Goal: Task Accomplishment & Management: Manage account settings

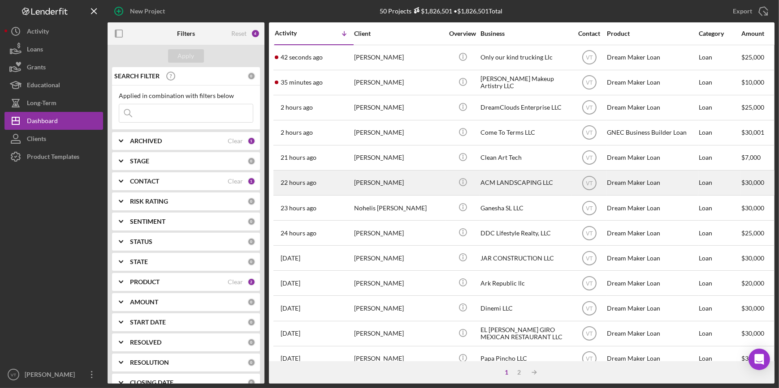
click at [333, 190] on div "22 hours ago [PERSON_NAME]" at bounding box center [314, 183] width 78 height 24
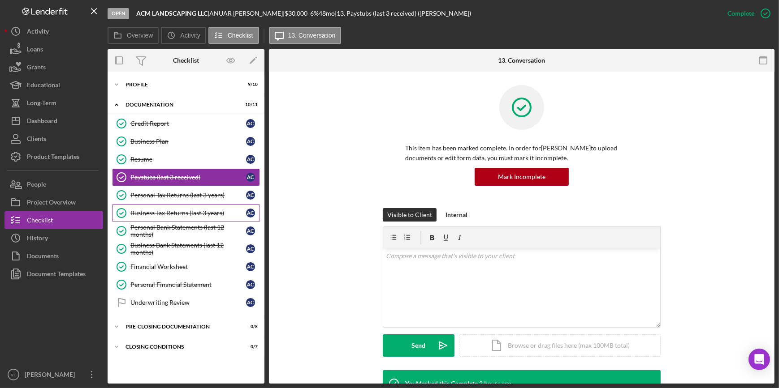
click at [160, 207] on link "Business Tax Returns (last 3 years) Business Tax Returns (last 3 years) A C" at bounding box center [186, 213] width 148 height 18
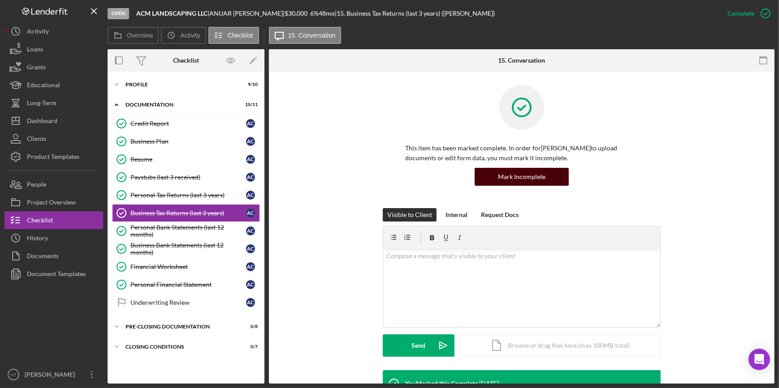
click at [505, 174] on div "Mark Incomplete" at bounding box center [521, 177] width 47 height 18
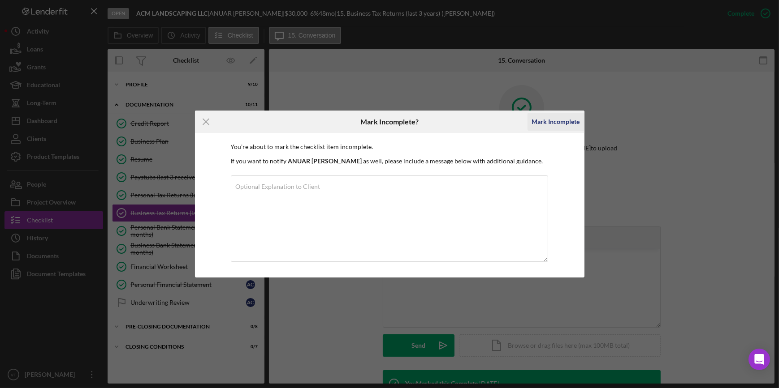
click at [548, 121] on div "Mark Incomplete" at bounding box center [556, 122] width 48 height 18
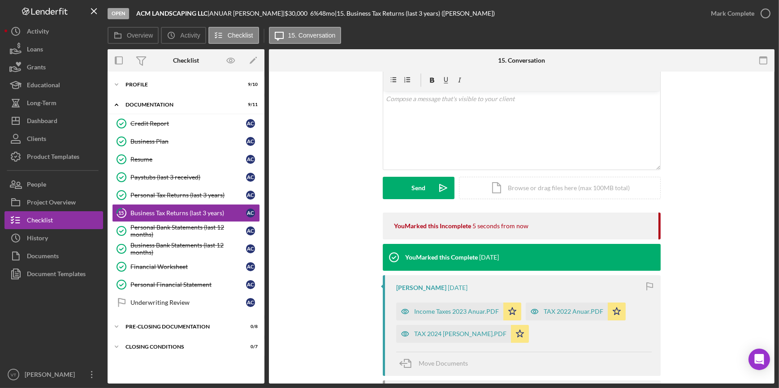
scroll to position [122, 0]
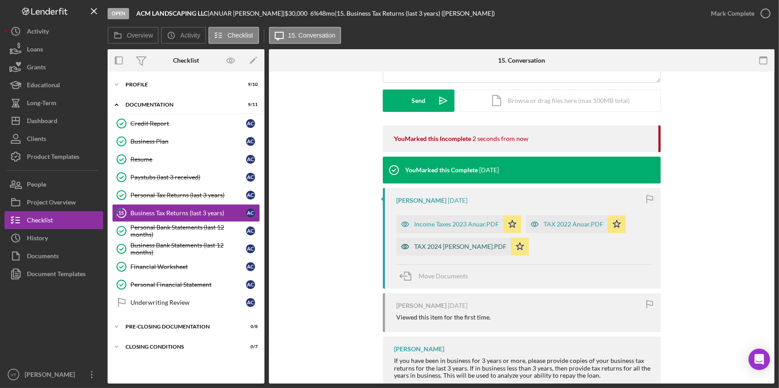
click at [437, 249] on div "TAX 2024 [PERSON_NAME].PDF" at bounding box center [460, 246] width 92 height 7
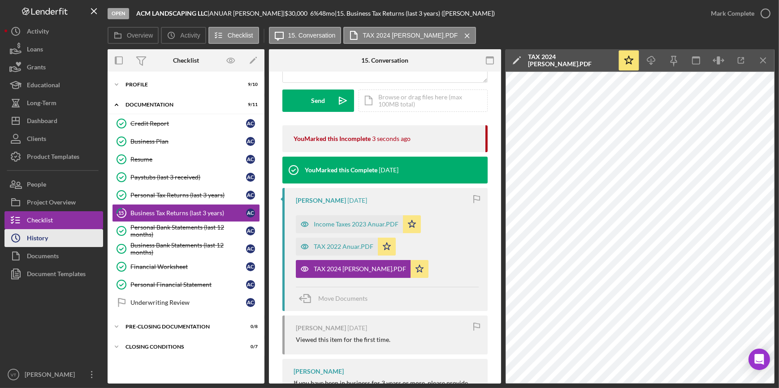
click at [77, 237] on button "Icon/History History" at bounding box center [53, 238] width 99 height 18
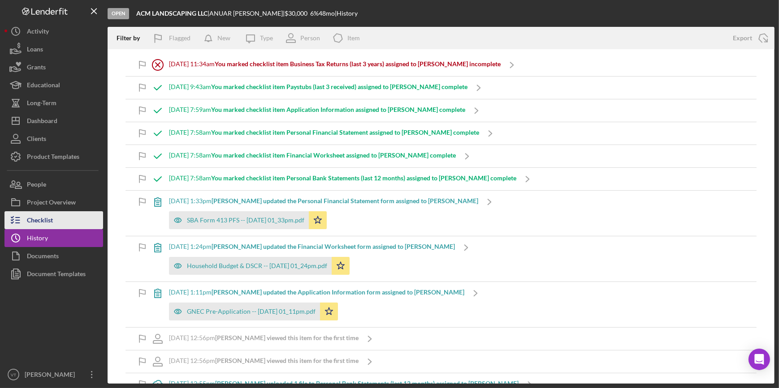
click at [75, 218] on button "Checklist" at bounding box center [53, 220] width 99 height 18
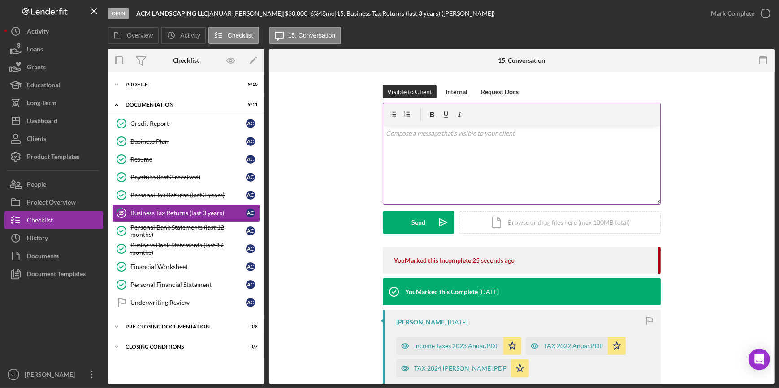
click at [407, 147] on div "v Color teal Color pink Remove color Add row above Add row below Add column bef…" at bounding box center [521, 165] width 277 height 78
drag, startPoint x: 470, startPoint y: 130, endPoint x: 751, endPoint y: 155, distance: 282.4
click at [751, 155] on div "Visible to Client Internal Request Docs v Color teal Color pink Remove color Ad…" at bounding box center [521, 166] width 479 height 162
drag, startPoint x: 473, startPoint y: 133, endPoint x: 450, endPoint y: 161, distance: 36.3
click at [450, 161] on div "v Color teal Color pink Remove color Add row above Add row below Add column bef…" at bounding box center [521, 165] width 277 height 78
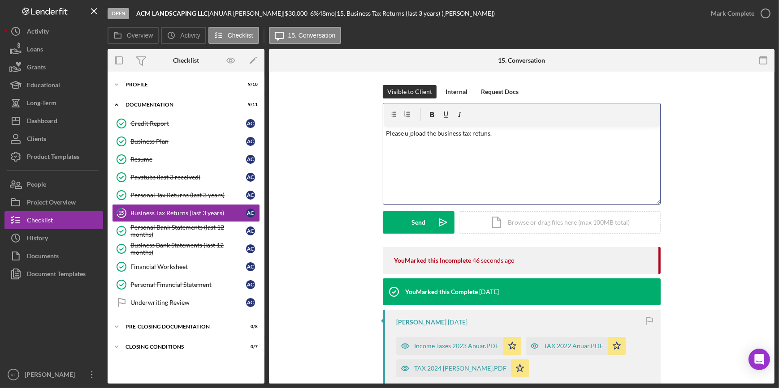
click at [519, 138] on p "Please u[pload the business tax retuns." at bounding box center [522, 134] width 272 height 10
drag, startPoint x: 416, startPoint y: 134, endPoint x: 595, endPoint y: 144, distance: 179.1
click at [595, 144] on div "v Color teal Color pink Remove color Add row above Add row below Add column bef…" at bounding box center [521, 165] width 277 height 78
drag, startPoint x: 418, startPoint y: 129, endPoint x: 410, endPoint y: 140, distance: 13.7
click at [410, 140] on div "v Color teal Color pink Remove color Add row above Add row below Add column bef…" at bounding box center [521, 165] width 277 height 78
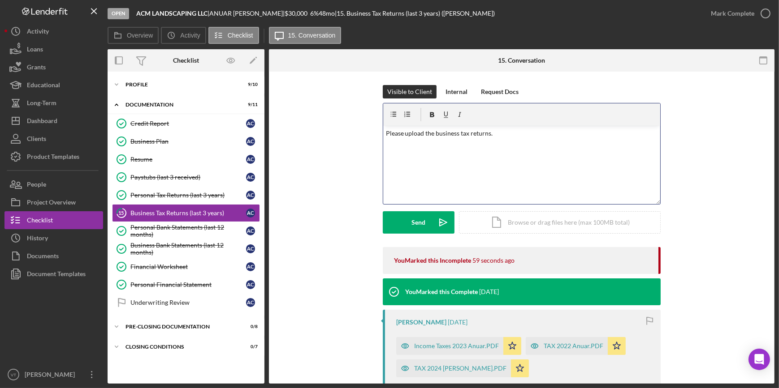
click at [494, 150] on div "v Color teal Color pink Remove color Add row above Add row below Add column bef…" at bounding box center [521, 165] width 277 height 78
click at [409, 215] on button "Send Icon/icon-invite-send" at bounding box center [419, 222] width 72 height 22
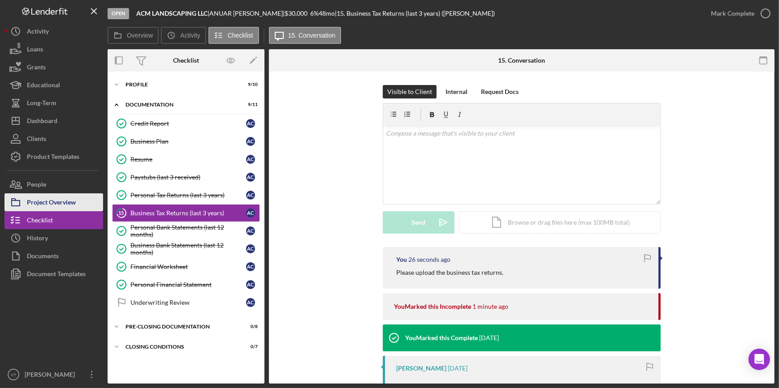
click at [73, 201] on div "Project Overview" at bounding box center [51, 204] width 49 height 20
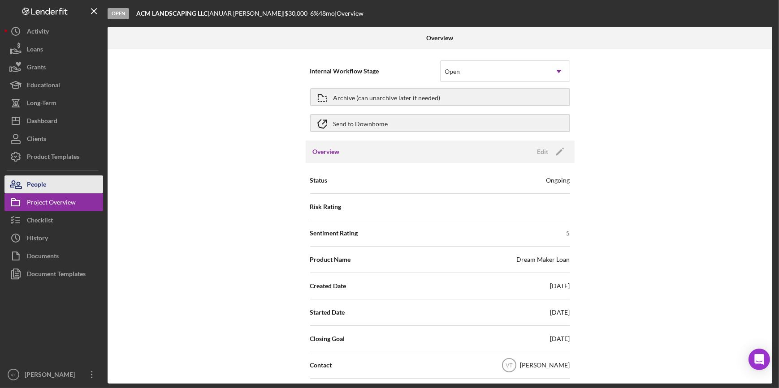
click at [77, 183] on button "People" at bounding box center [53, 185] width 99 height 18
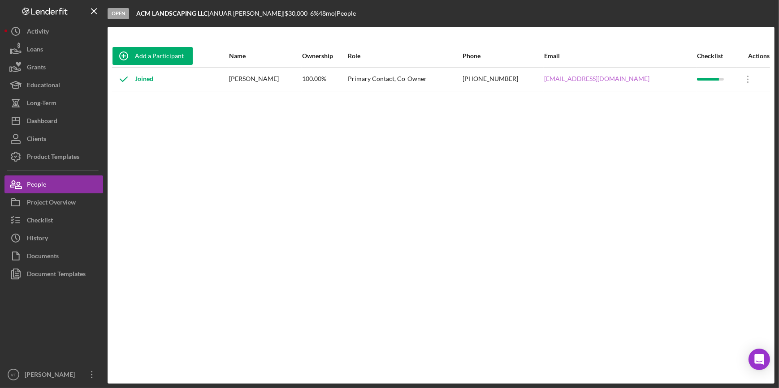
drag, startPoint x: 665, startPoint y: 81, endPoint x: 544, endPoint y: 77, distance: 121.1
click at [544, 77] on div "[EMAIL_ADDRESS][DOMAIN_NAME]" at bounding box center [620, 79] width 152 height 22
copy link "[EMAIL_ADDRESS][DOMAIN_NAME]"
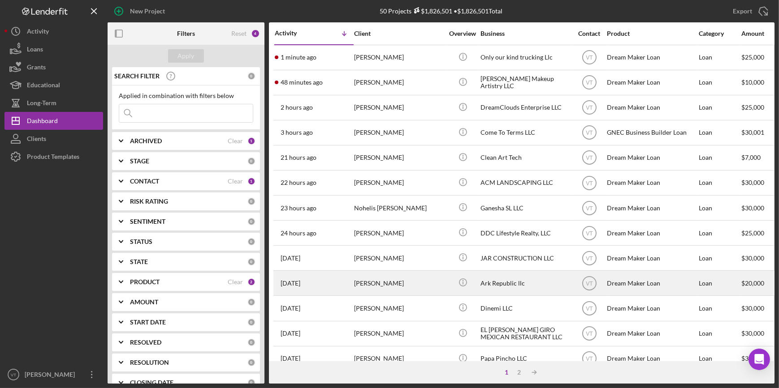
click at [383, 282] on div "[PERSON_NAME]" at bounding box center [399, 284] width 90 height 24
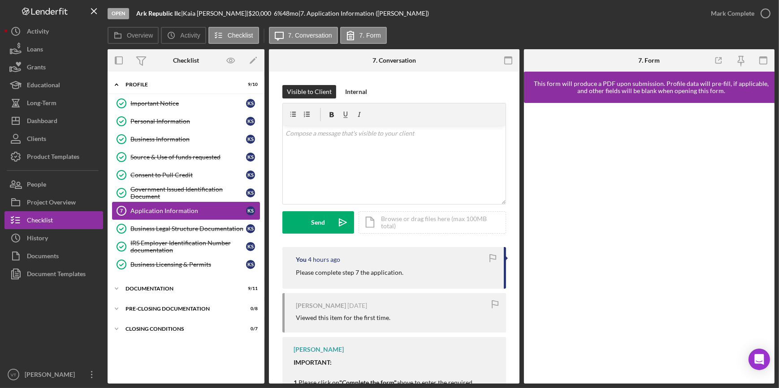
click at [159, 208] on div "Application Information" at bounding box center [188, 210] width 116 height 7
click at [58, 121] on button "Icon/Dashboard Dashboard" at bounding box center [53, 121] width 99 height 18
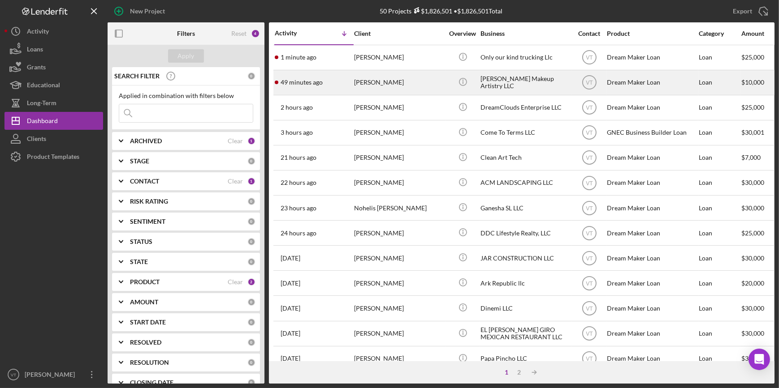
click at [335, 77] on div "49 minutes ago Mia Medina" at bounding box center [314, 83] width 78 height 24
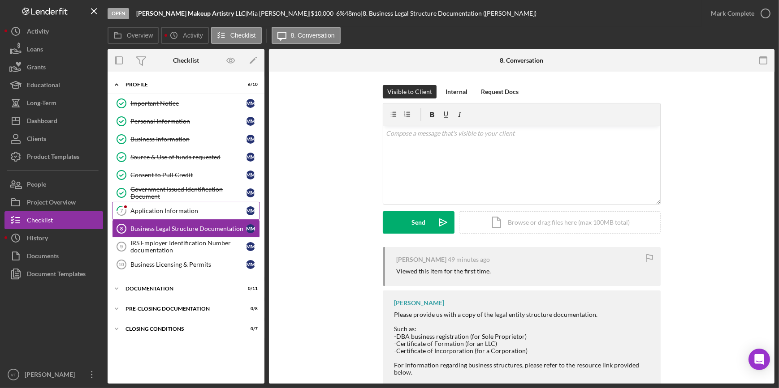
click at [174, 209] on div "Application Information" at bounding box center [188, 210] width 116 height 7
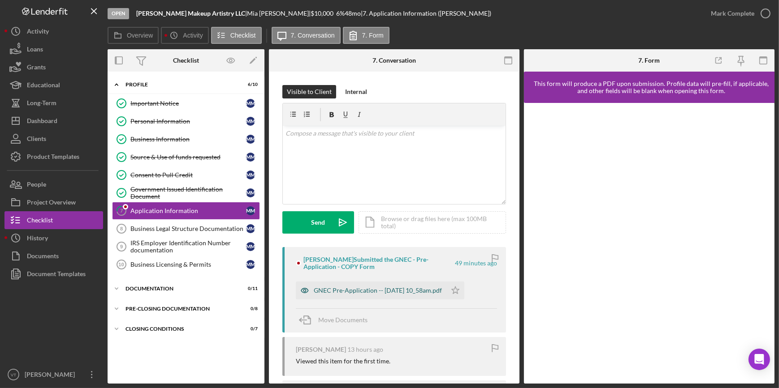
click at [359, 286] on div "GNEC Pre-Application -- 2025-09-16 10_58am.pdf" at bounding box center [371, 291] width 151 height 18
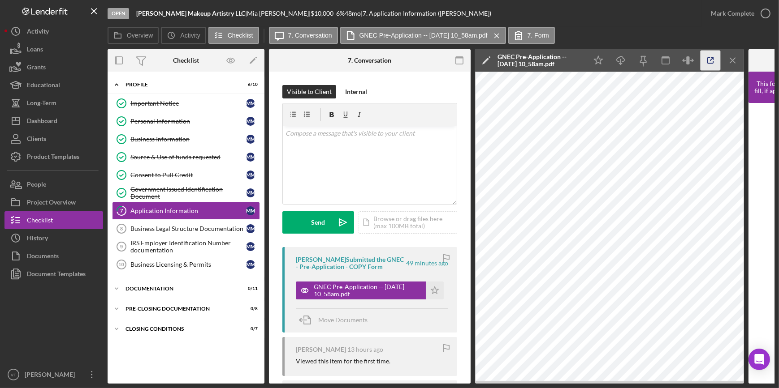
click at [711, 63] on icon "button" at bounding box center [711, 61] width 6 height 6
click at [749, 11] on div "Mark Complete" at bounding box center [732, 13] width 43 height 18
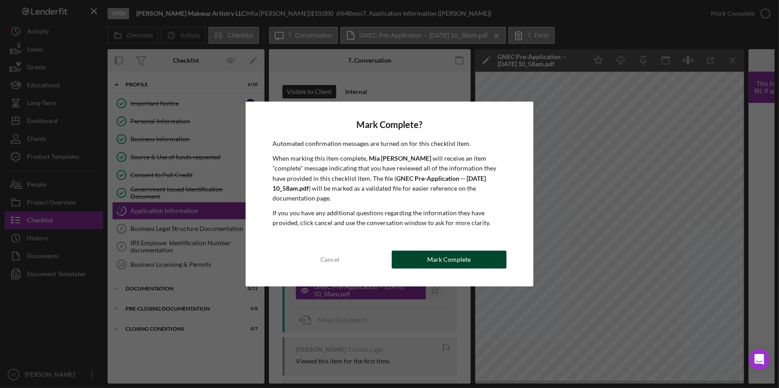
click at [429, 253] on div "Mark Complete" at bounding box center [448, 260] width 43 height 18
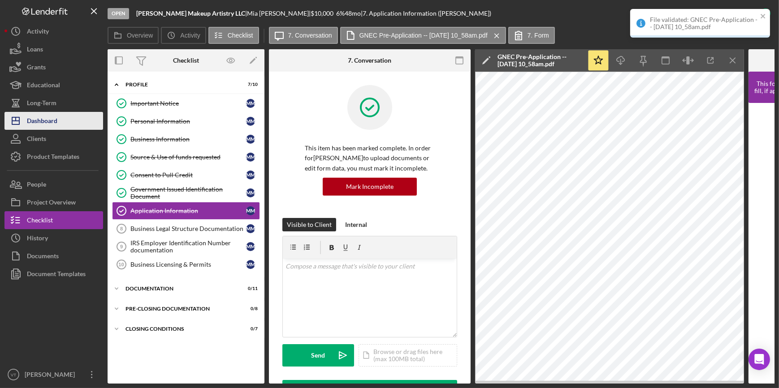
click at [83, 121] on button "Icon/Dashboard Dashboard" at bounding box center [53, 121] width 99 height 18
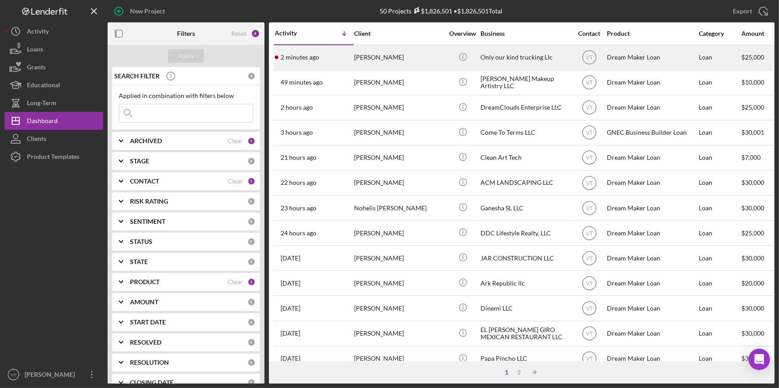
click at [383, 57] on div "[PERSON_NAME]" at bounding box center [399, 58] width 90 height 24
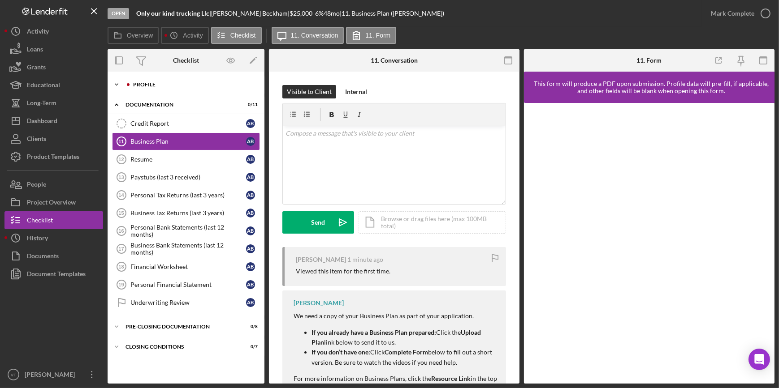
click at [119, 85] on icon "Icon/Expander" at bounding box center [117, 85] width 18 height 18
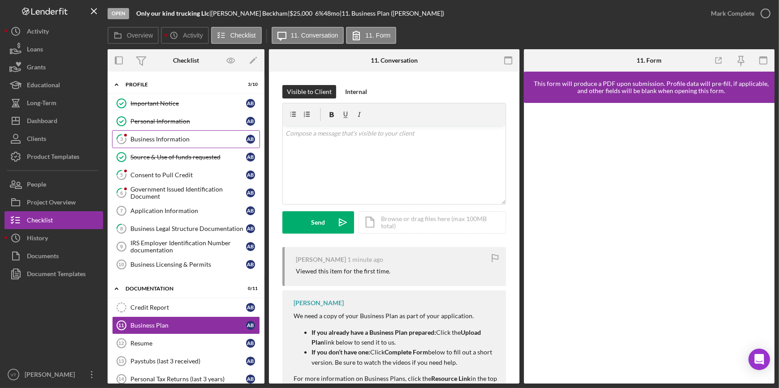
click at [180, 142] on div "Business Information" at bounding box center [188, 139] width 116 height 7
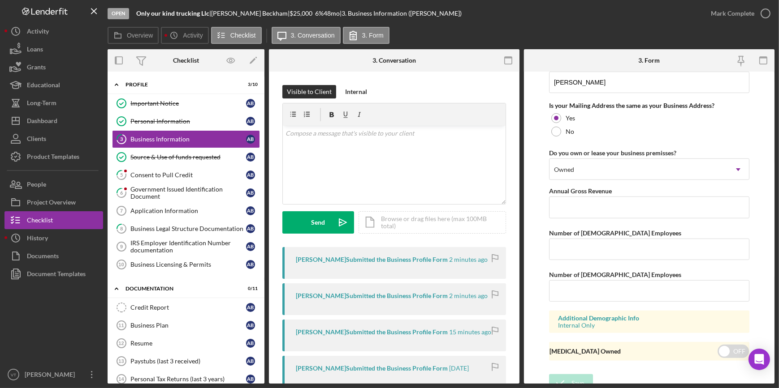
scroll to position [681, 0]
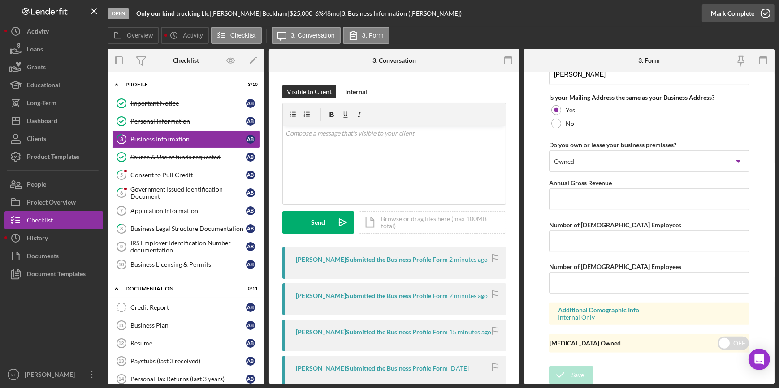
click at [750, 9] on div "Mark Complete" at bounding box center [732, 13] width 43 height 18
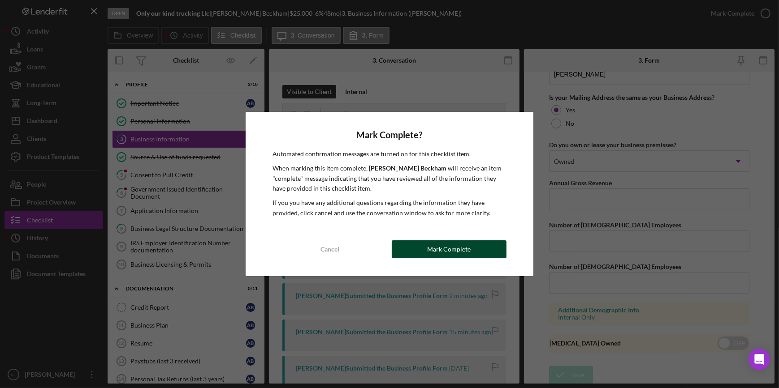
click at [450, 247] on div "Mark Complete" at bounding box center [448, 250] width 43 height 18
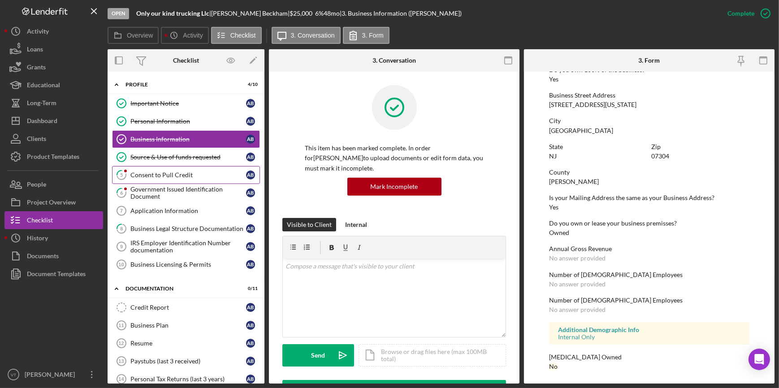
scroll to position [363, 0]
click at [162, 170] on link "5 Consent to Pull Credit A B" at bounding box center [186, 175] width 148 height 18
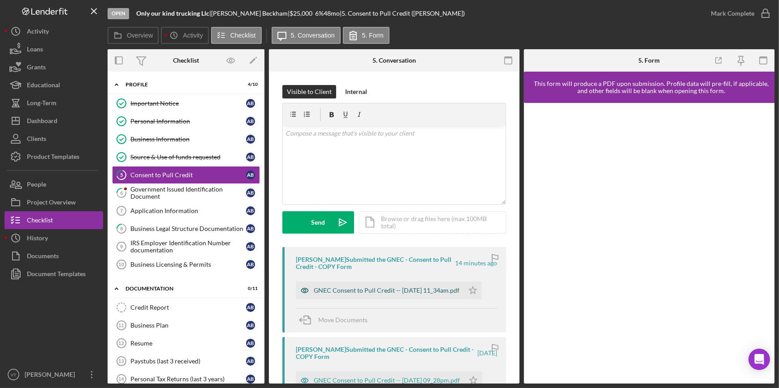
click at [332, 282] on div "GNEC Consent to Pull Credit -- 2025-09-16 11_34am.pdf" at bounding box center [380, 291] width 168 height 18
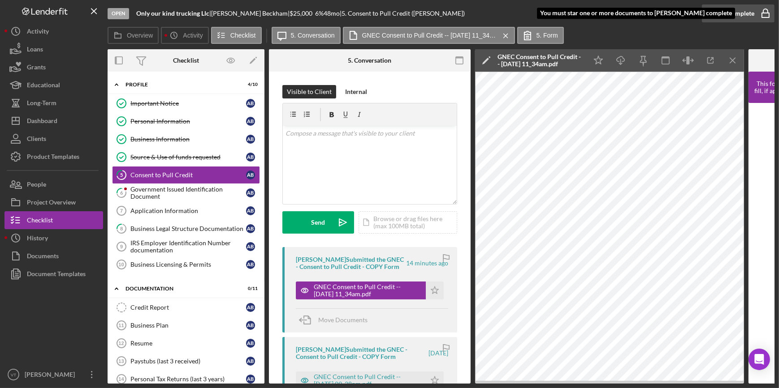
click at [726, 9] on div "Mark Complete" at bounding box center [732, 13] width 43 height 18
click at [715, 18] on div "Mark Complete" at bounding box center [732, 13] width 43 height 18
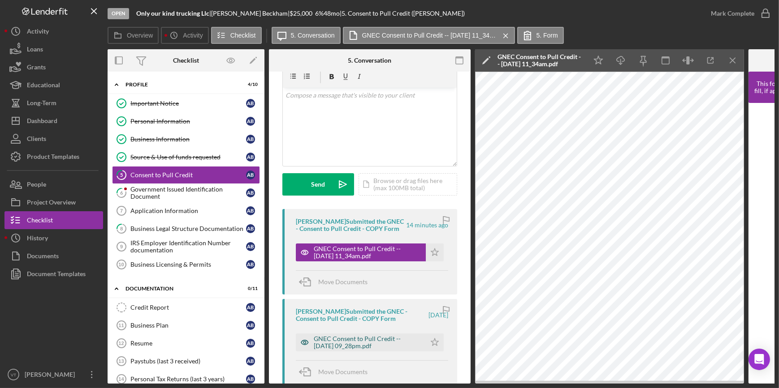
scroll to position [81, 0]
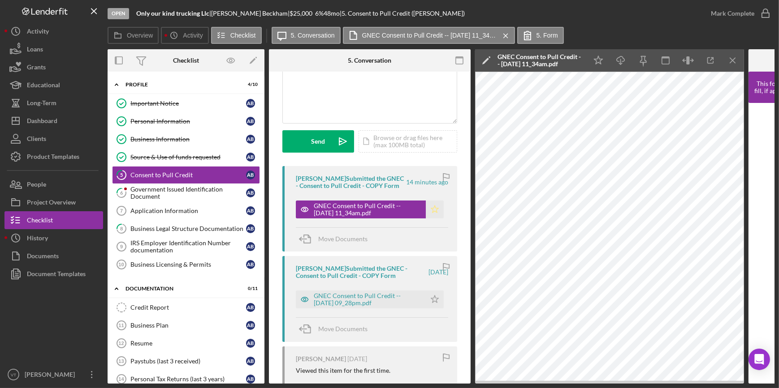
click at [431, 206] on polygon "button" at bounding box center [435, 209] width 8 height 7
click at [362, 294] on div "GNEC Consent to Pull Credit -- 2025-09-14 09_28pm.pdf" at bounding box center [368, 300] width 108 height 14
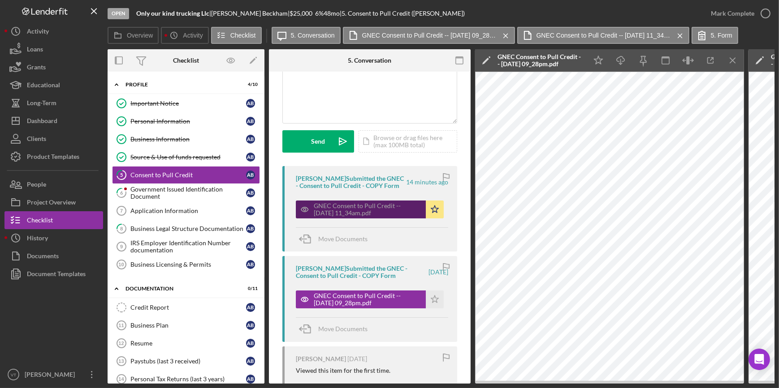
click at [362, 211] on div "GNEC Consent to Pull Credit -- 2025-09-16 11_34am.pdf" at bounding box center [368, 210] width 108 height 14
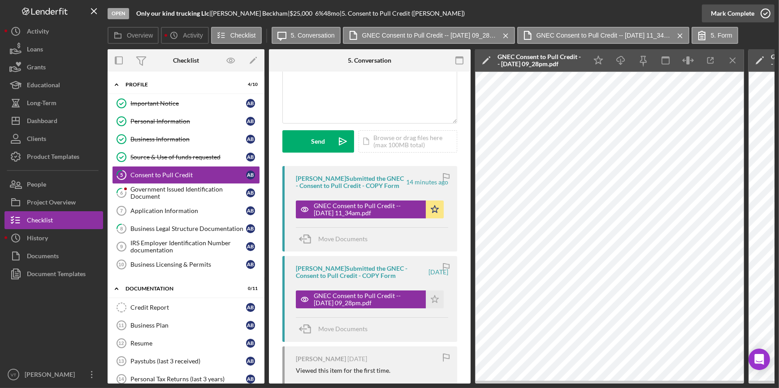
click at [726, 13] on div "Mark Complete" at bounding box center [732, 13] width 43 height 18
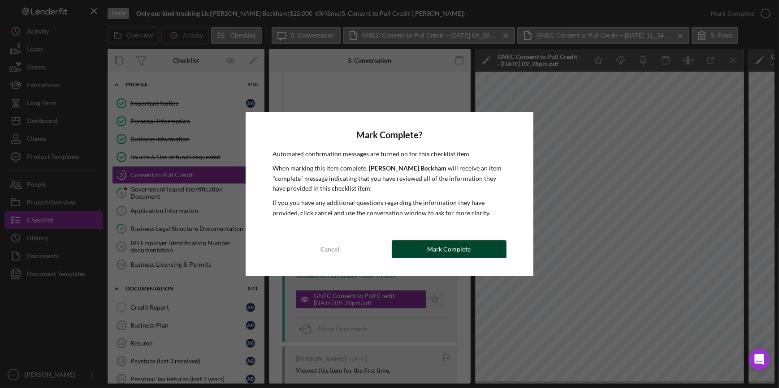
click at [458, 247] on div "Mark Complete" at bounding box center [448, 250] width 43 height 18
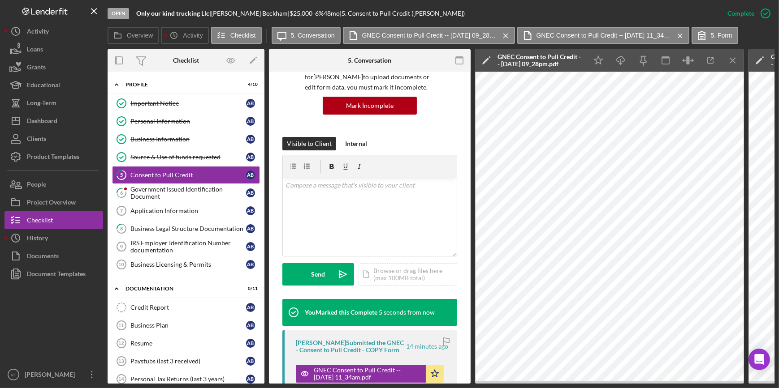
scroll to position [215, 0]
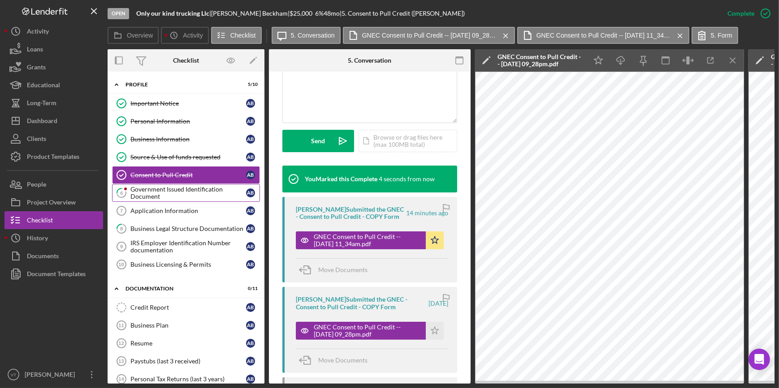
click at [159, 188] on div "Government Issued Identification Document" at bounding box center [188, 193] width 116 height 14
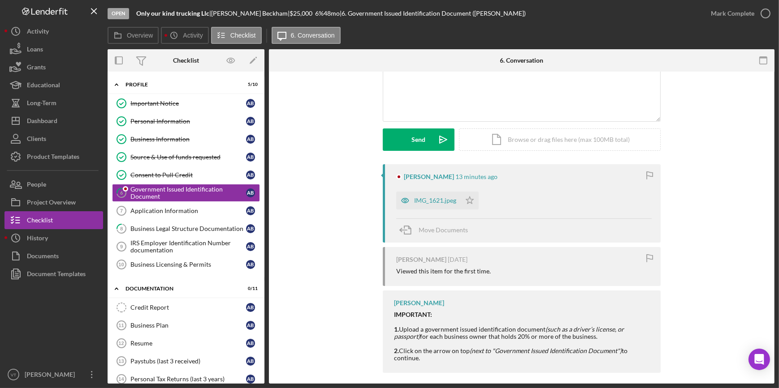
scroll to position [90, 0]
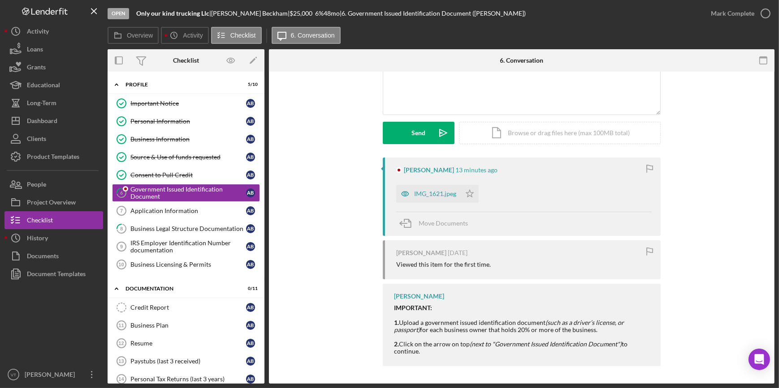
click at [433, 183] on div "IMG_1621.jpeg Icon/Star" at bounding box center [439, 192] width 87 height 22
click at [434, 194] on div "IMG_1621.jpeg" at bounding box center [435, 193] width 42 height 7
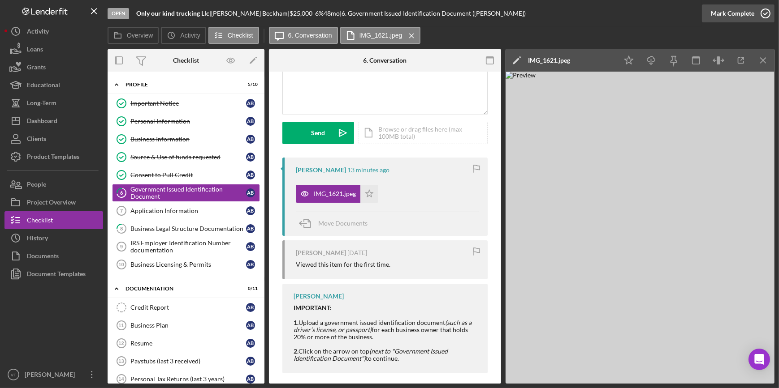
click at [715, 9] on div "Mark Complete" at bounding box center [732, 13] width 43 height 18
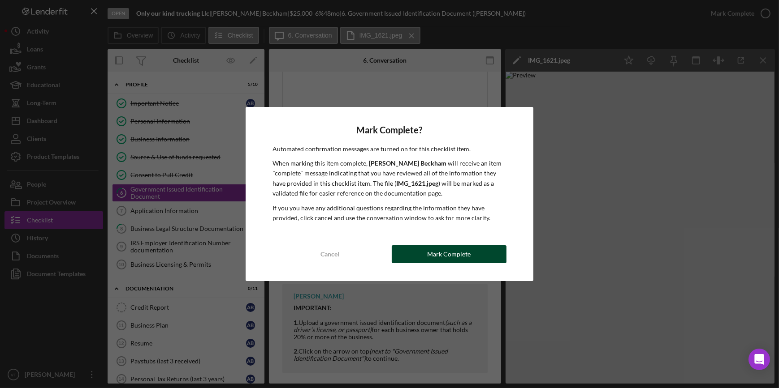
click at [453, 255] on div "Mark Complete" at bounding box center [448, 255] width 43 height 18
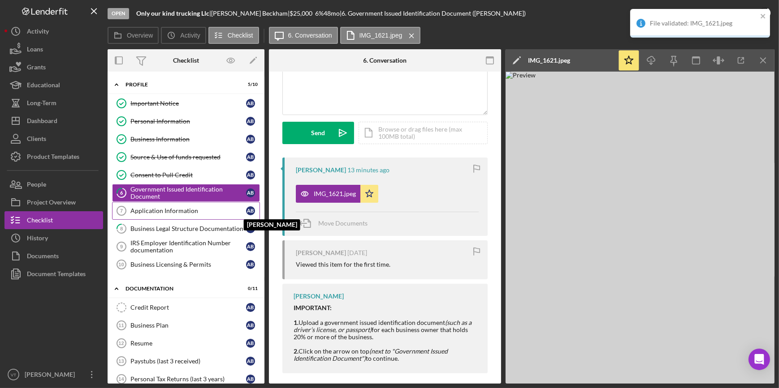
scroll to position [223, 0]
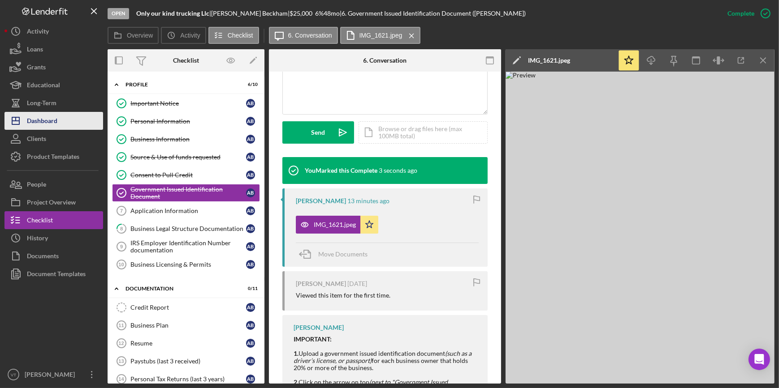
click at [76, 125] on button "Icon/Dashboard Dashboard" at bounding box center [53, 121] width 99 height 18
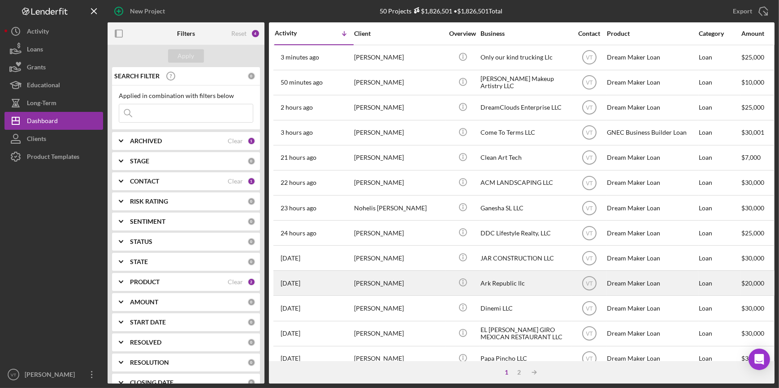
click at [375, 280] on div "[PERSON_NAME]" at bounding box center [399, 284] width 90 height 24
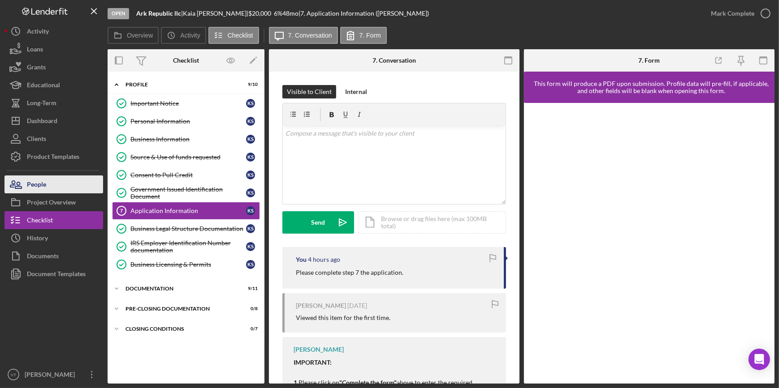
click at [60, 182] on button "People" at bounding box center [53, 185] width 99 height 18
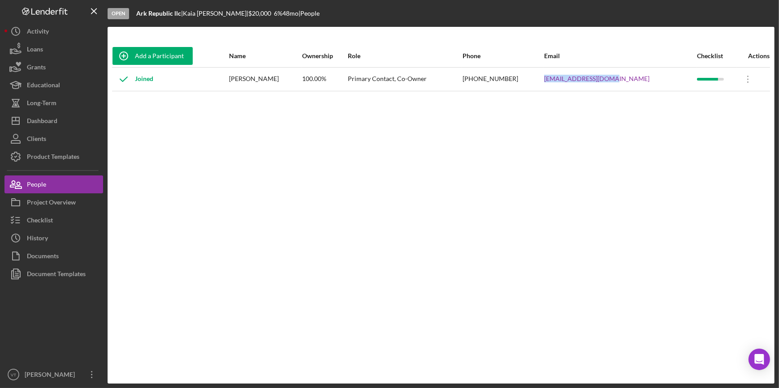
drag, startPoint x: 654, startPoint y: 82, endPoint x: 568, endPoint y: 70, distance: 87.3
click at [568, 70] on tr "Joined Kaia Shivers 100.00% Primary Contact, Co-Owner (973) 337-7363 kaia@arkre…" at bounding box center [441, 79] width 658 height 24
copy tr "kaia@arkrepublic.com"
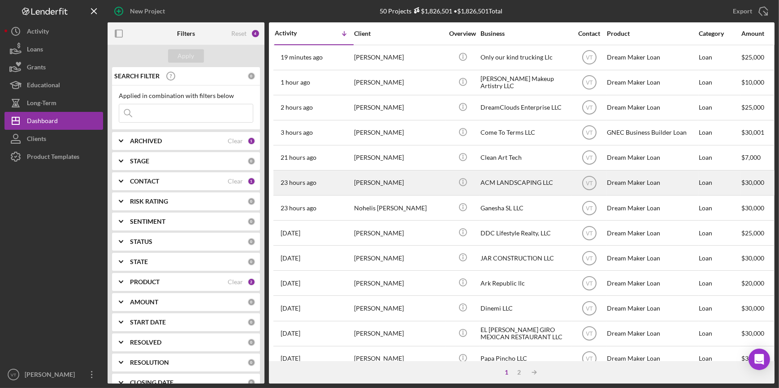
click at [394, 189] on div "[PERSON_NAME]" at bounding box center [399, 183] width 90 height 24
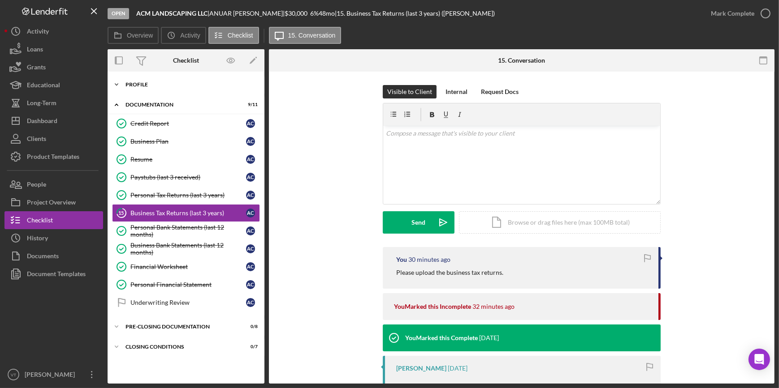
click at [118, 80] on icon "Icon/Expander" at bounding box center [117, 85] width 18 height 18
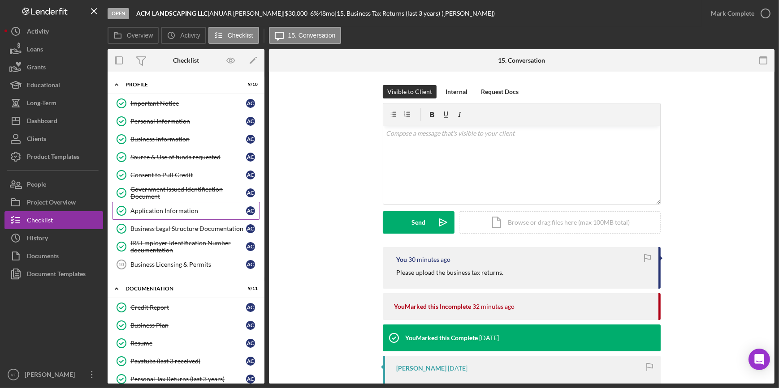
click at [181, 206] on link "Application Information Application Information A C" at bounding box center [186, 211] width 148 height 18
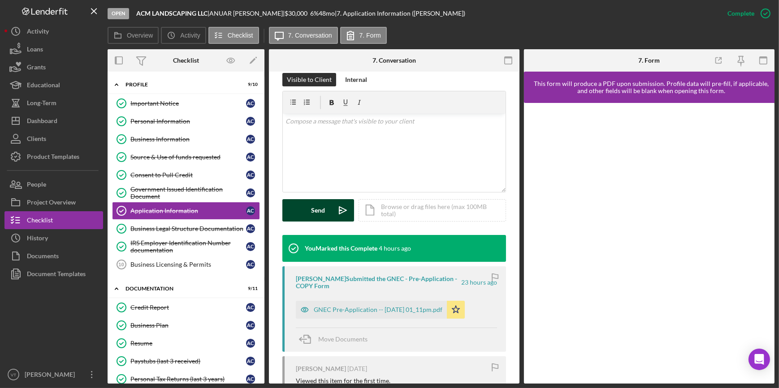
scroll to position [163, 0]
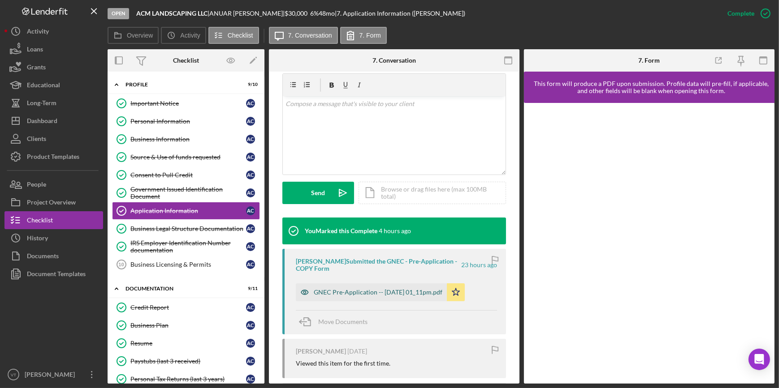
click at [357, 292] on div "GNEC Pre-Application -- [DATE] 01_11pm.pdf" at bounding box center [378, 292] width 129 height 7
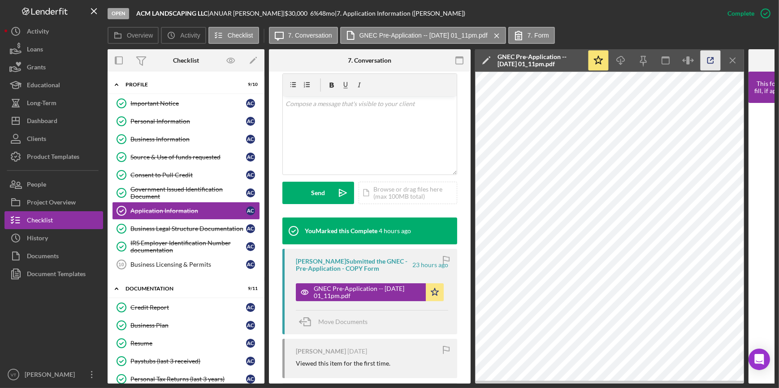
click at [708, 60] on icon "button" at bounding box center [710, 61] width 20 height 20
